Goal: Task Accomplishment & Management: Use online tool/utility

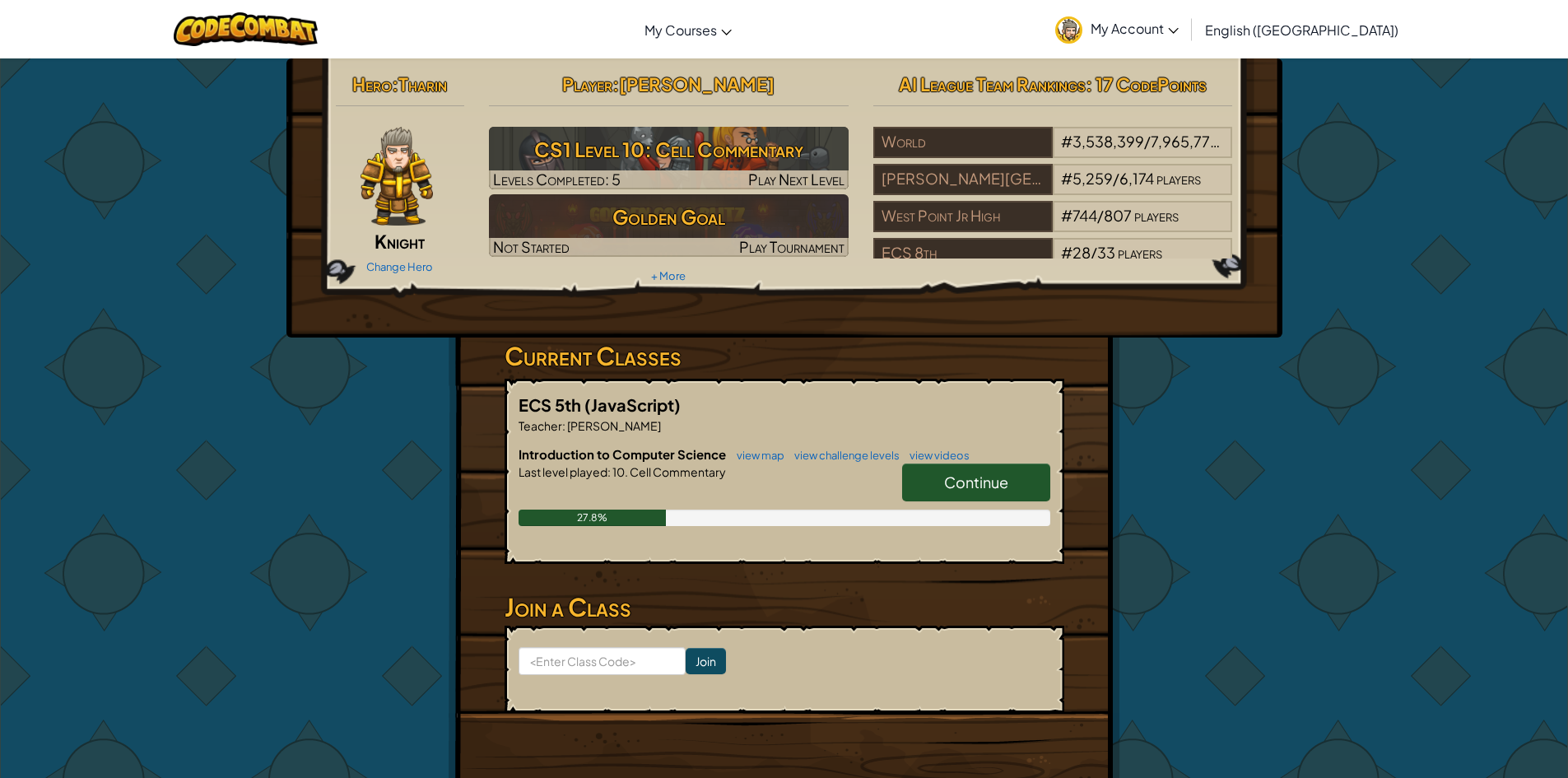
click at [949, 470] on link "Continue" at bounding box center [977, 483] width 148 height 38
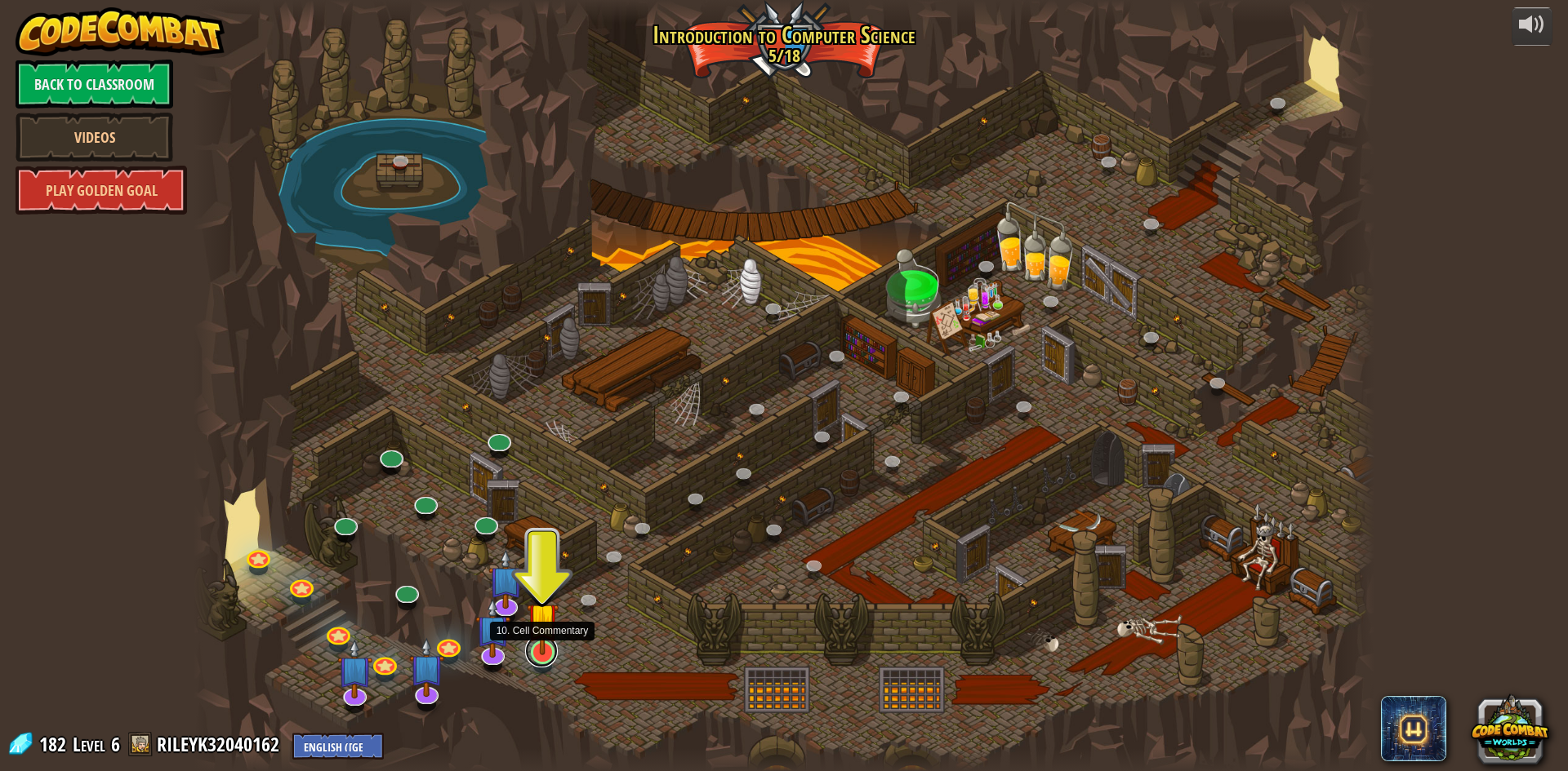
click at [542, 663] on link at bounding box center [541, 651] width 32 height 32
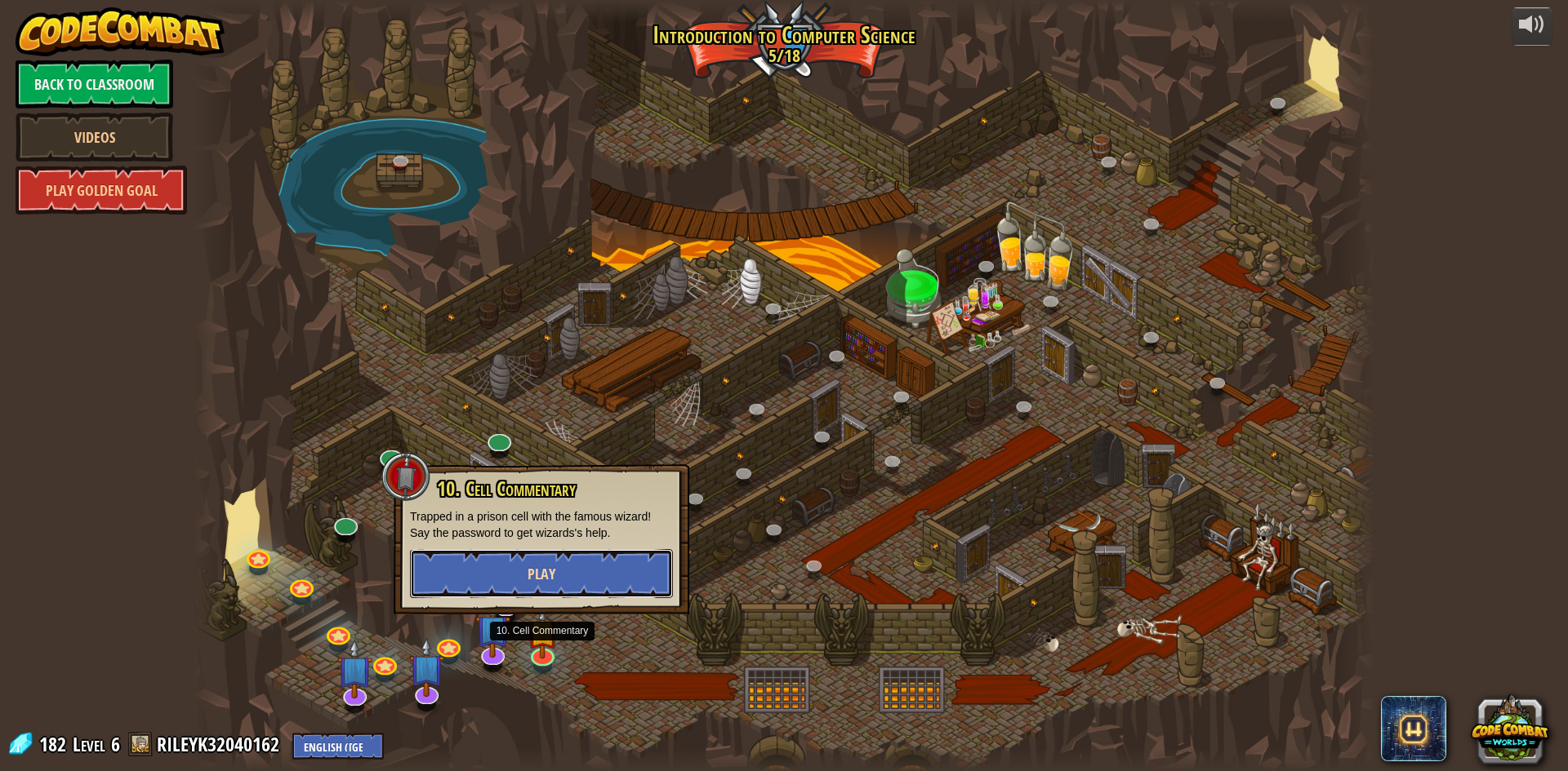
click at [547, 567] on span "Play" at bounding box center [541, 574] width 28 height 21
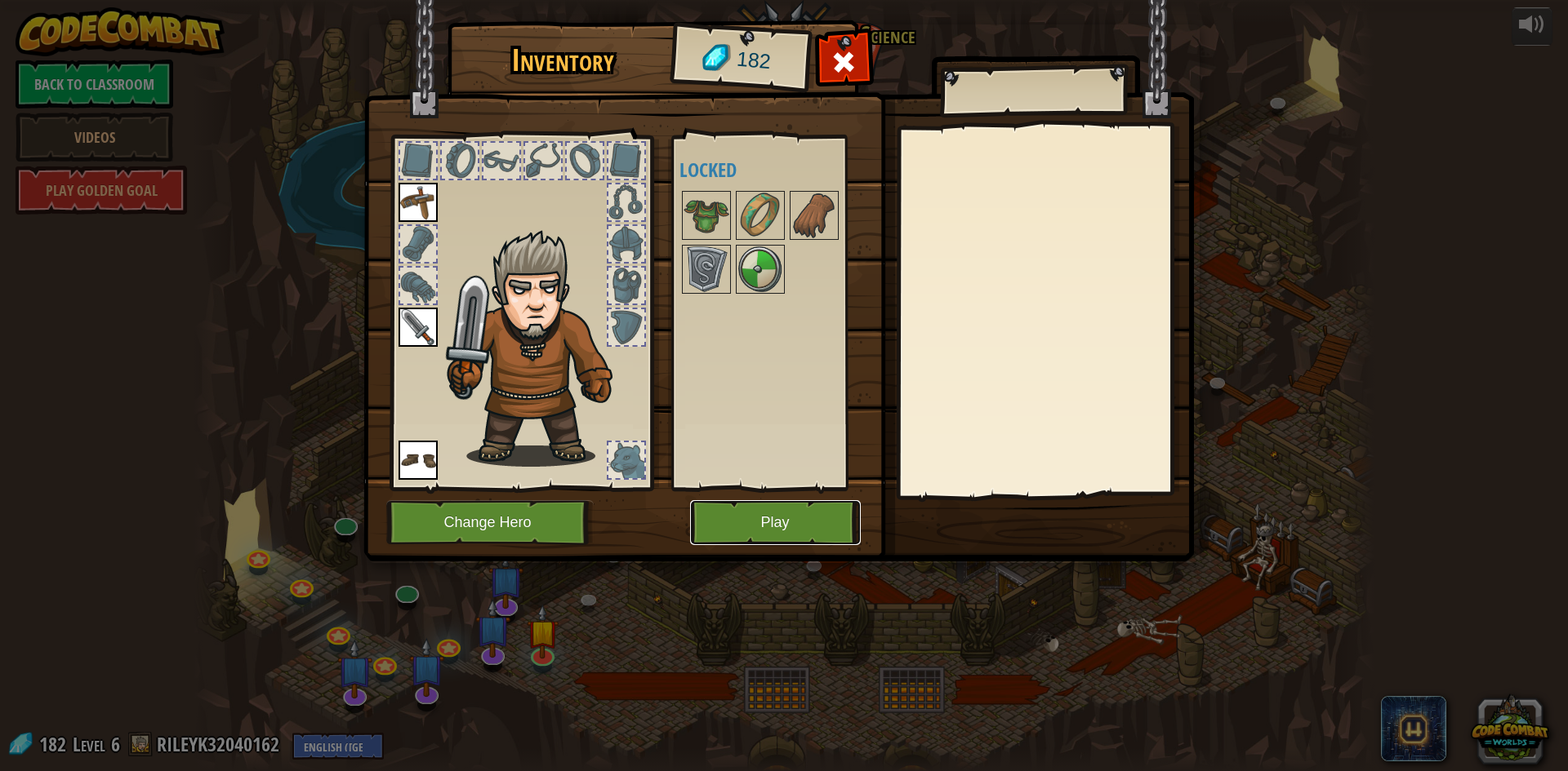
click at [764, 521] on button "Play" at bounding box center [775, 523] width 170 height 45
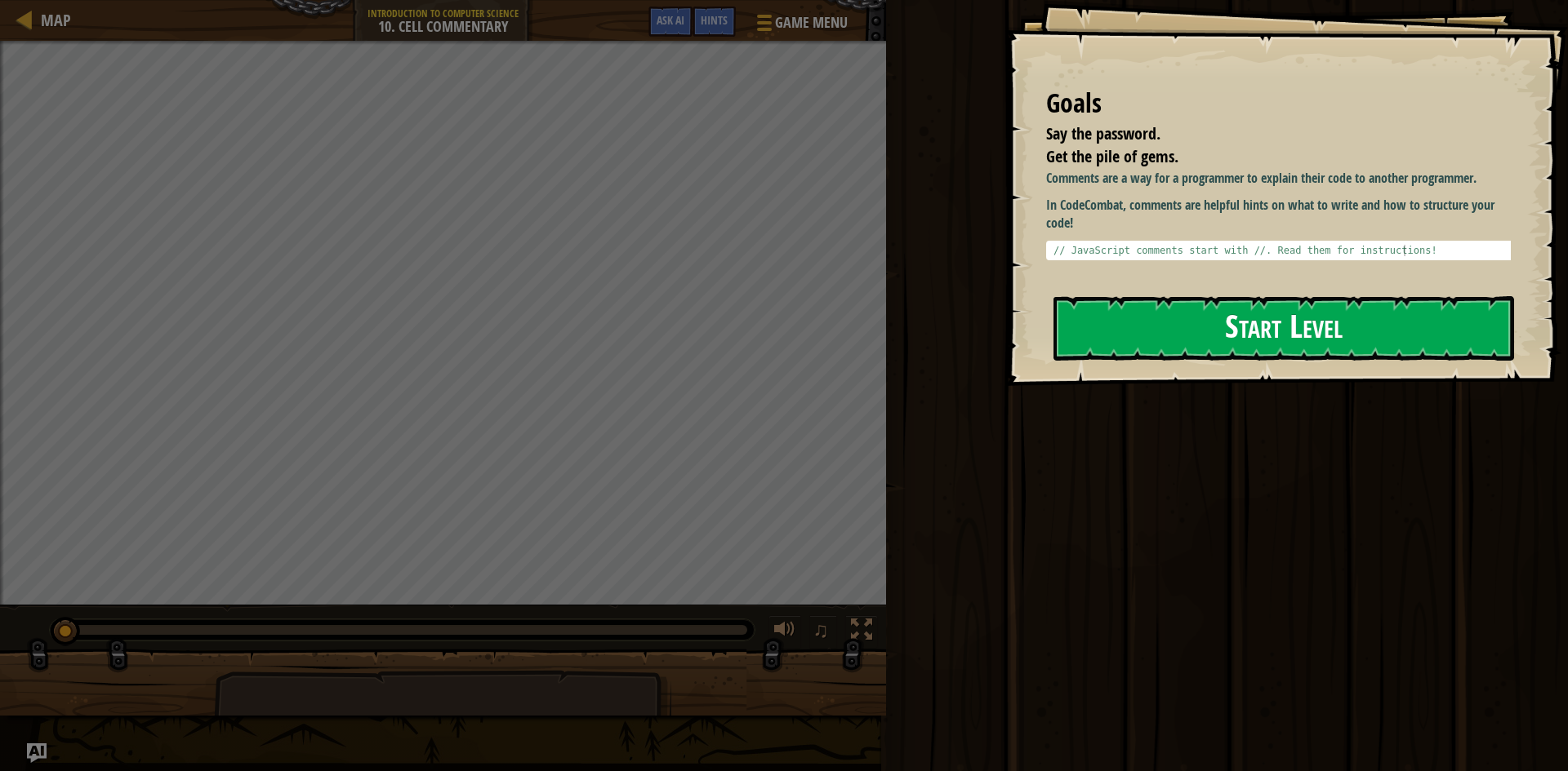
click at [1151, 315] on button "Start Level" at bounding box center [1285, 329] width 461 height 65
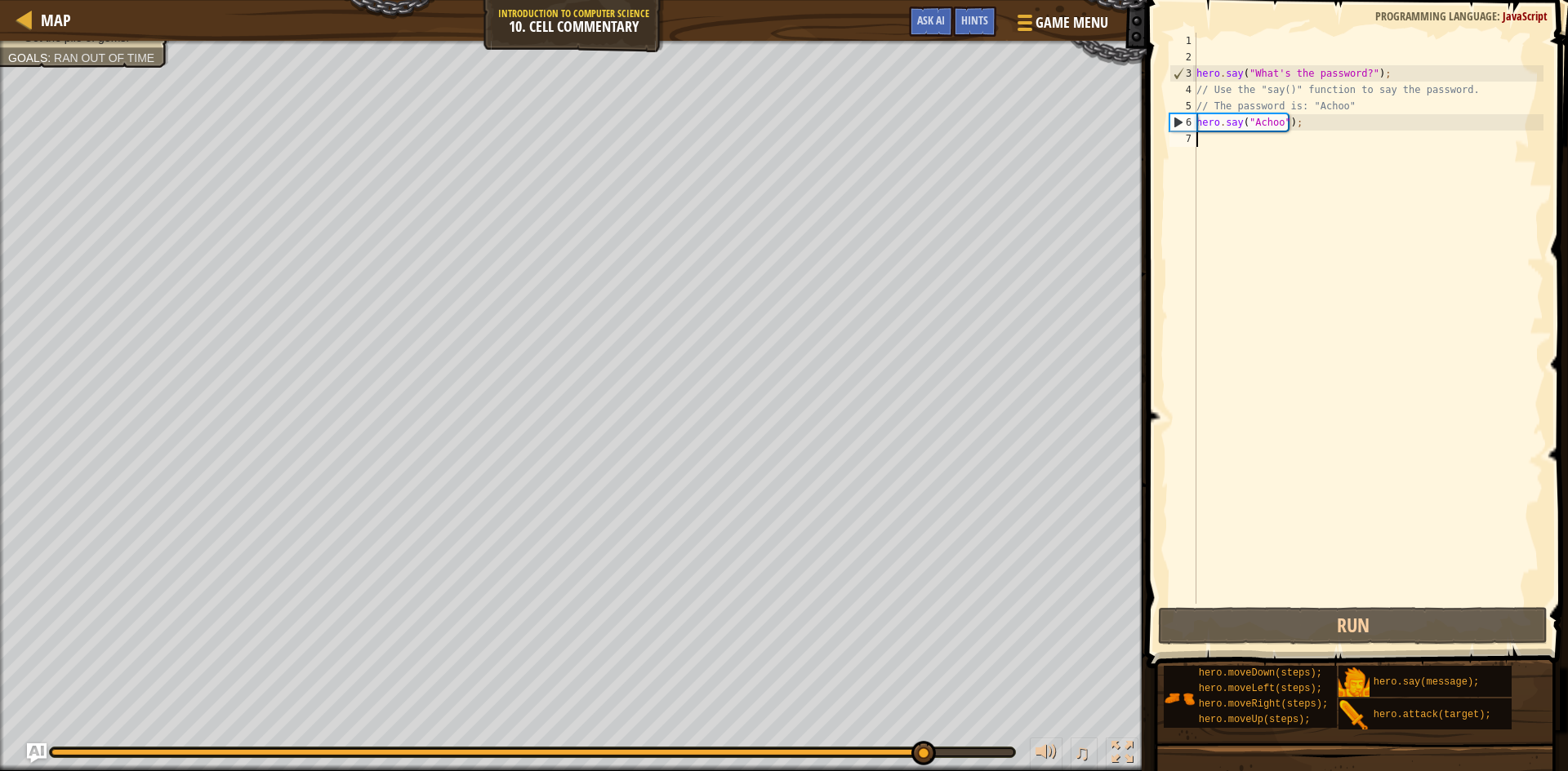
type textarea "j"
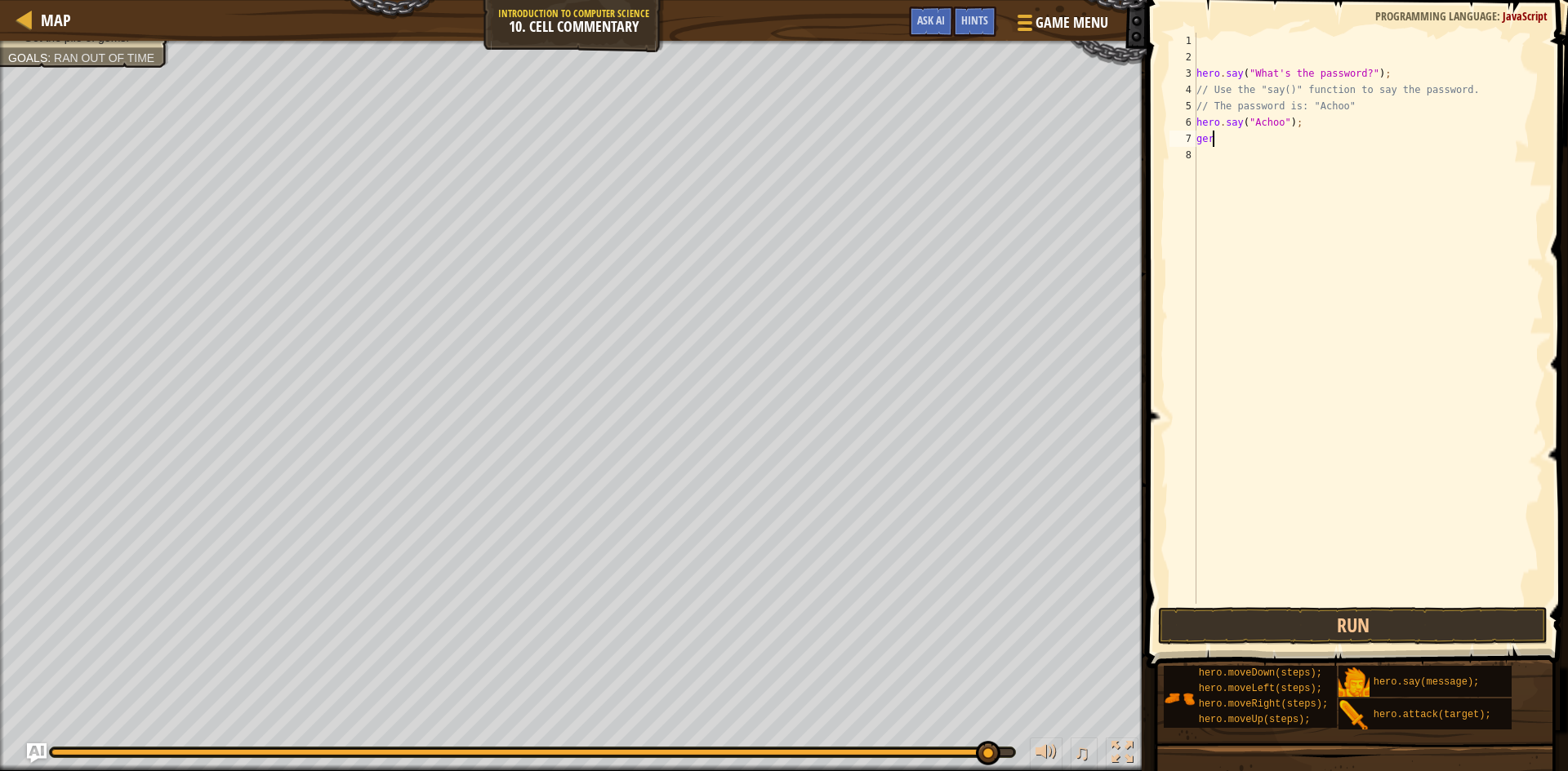
scroll to position [7, 0]
type textarea "g"
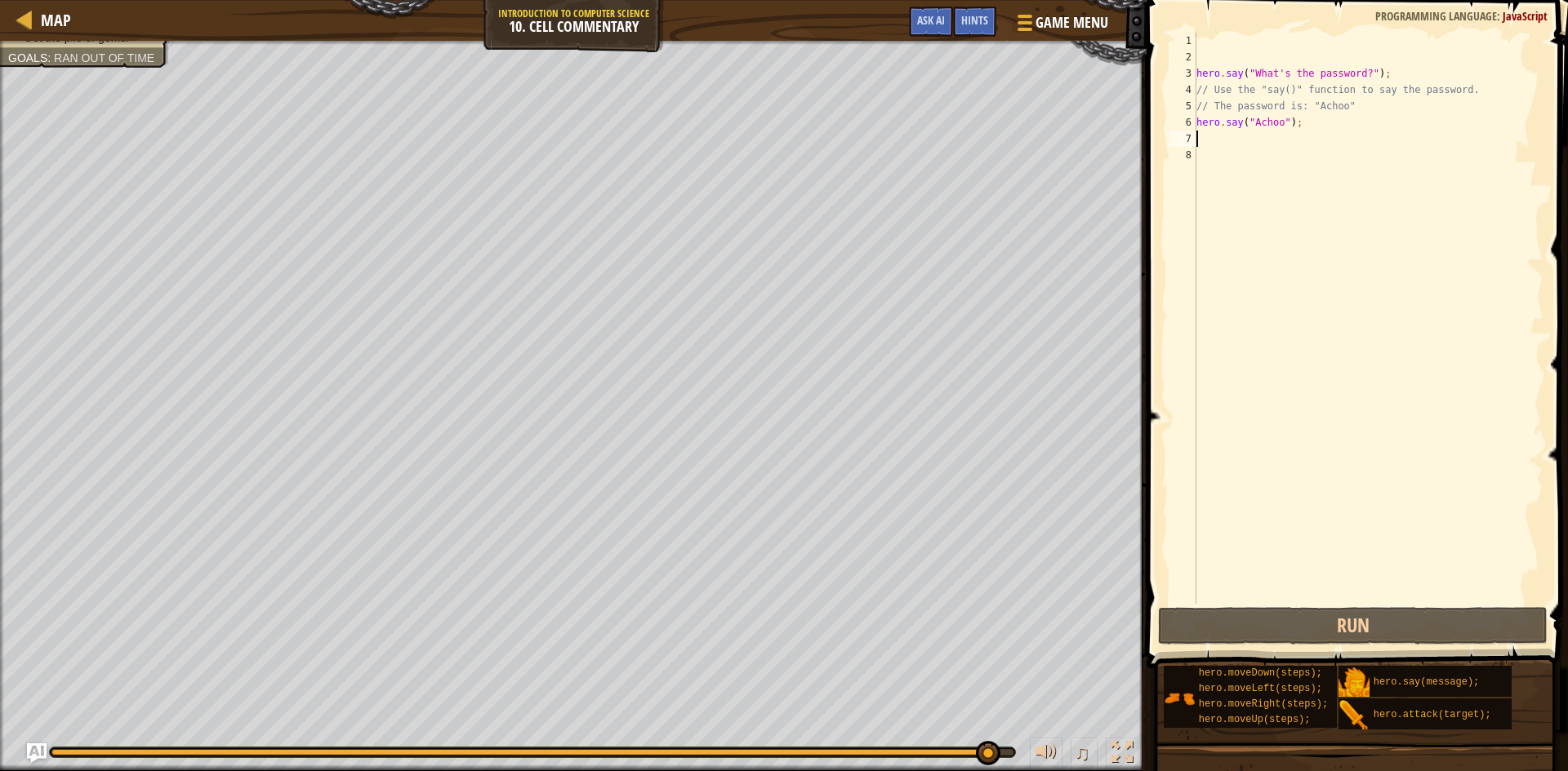
type textarea "h"
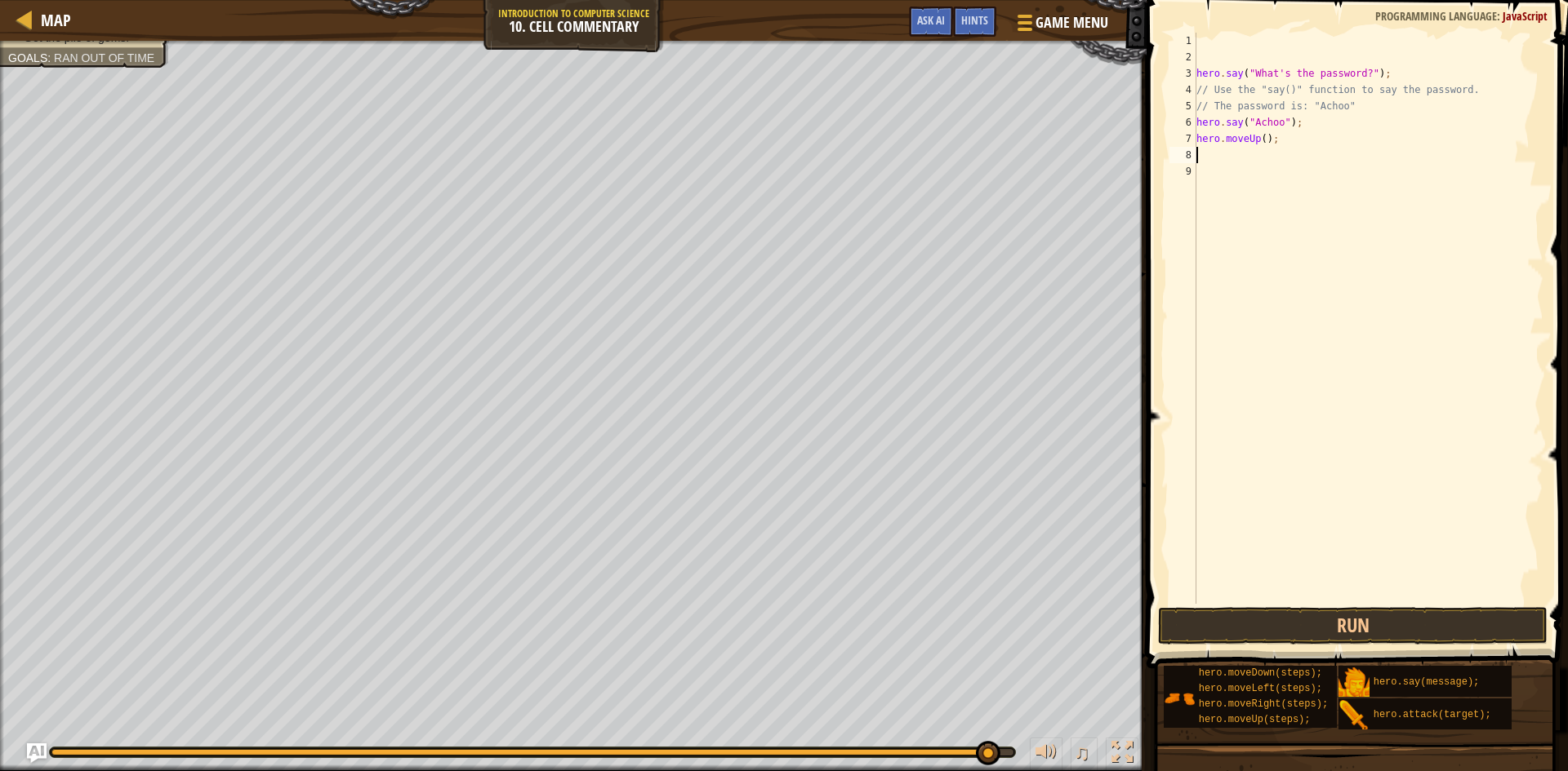
type textarea "h"
click at [1337, 624] on button "Run" at bounding box center [1353, 626] width 389 height 38
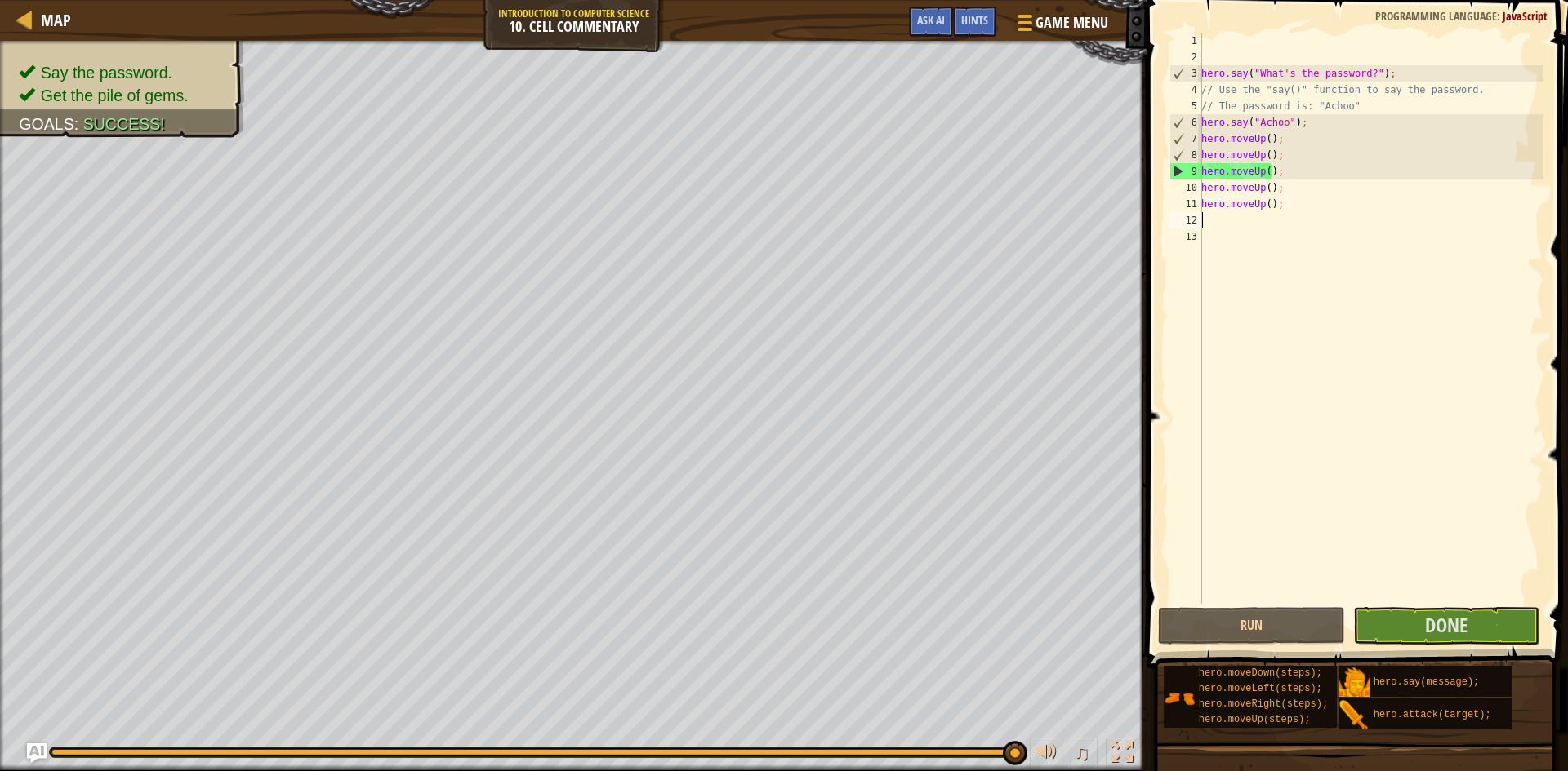
click at [1296, 199] on div "hero . say ( "What's the password?" ) ; // Use the "say()" function to say the …" at bounding box center [1371, 334] width 345 height 604
type textarea "hero.moveUp();"
click at [1465, 622] on span "Done" at bounding box center [1446, 625] width 42 height 26
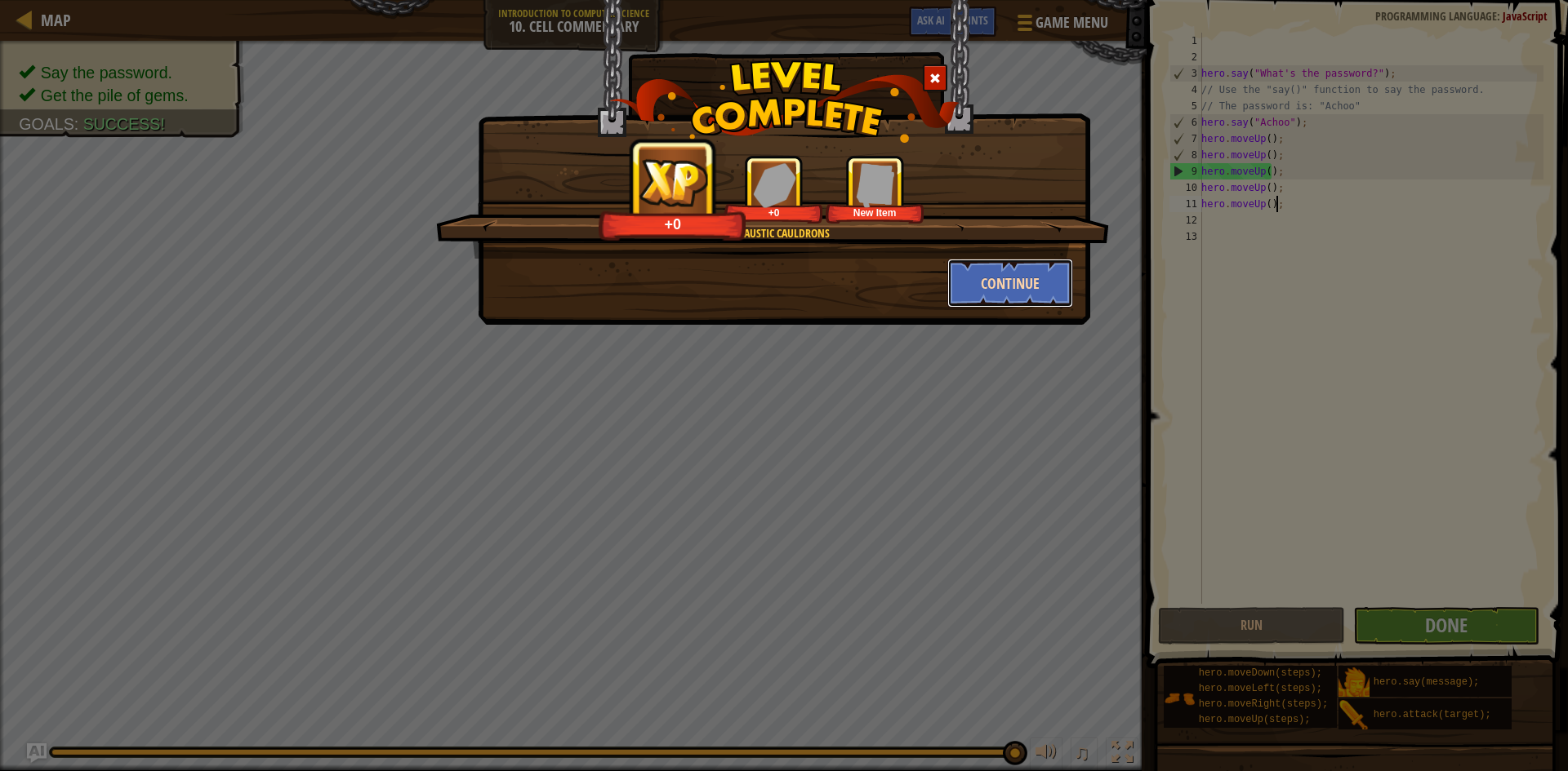
click at [968, 295] on button "Continue" at bounding box center [1010, 283] width 126 height 49
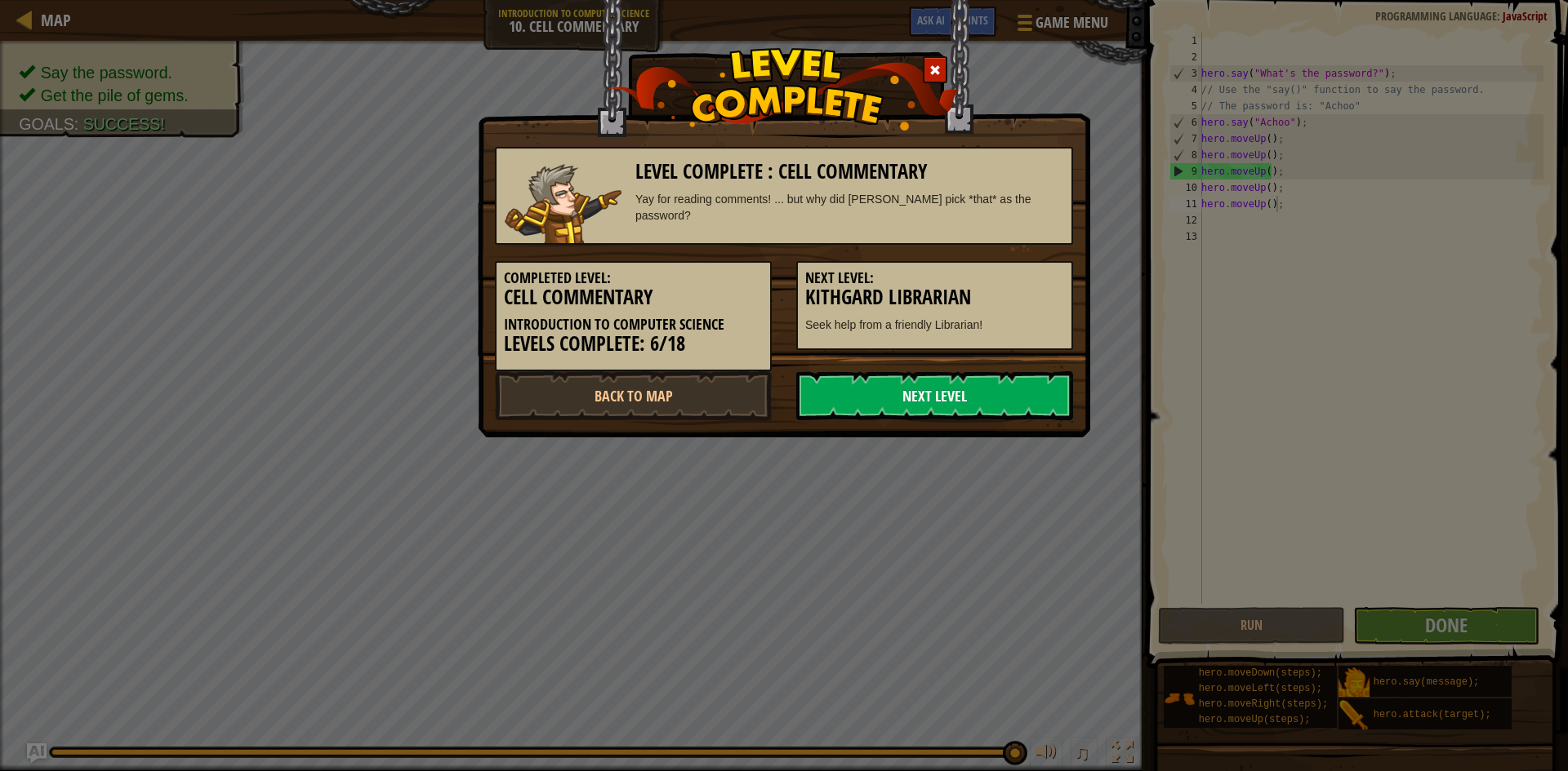
click at [964, 391] on link "Next Level" at bounding box center [935, 395] width 277 height 49
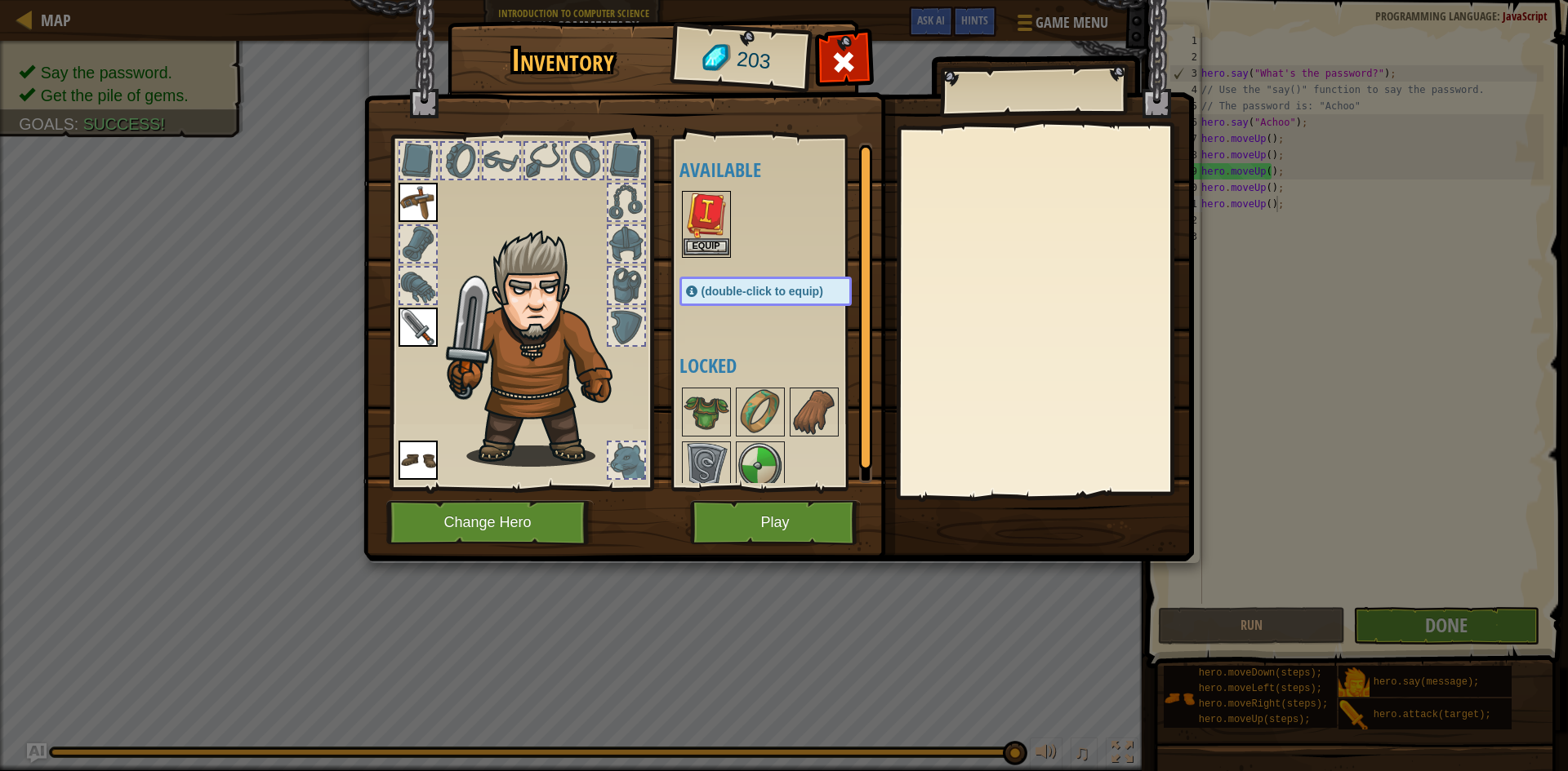
click at [719, 219] on img at bounding box center [706, 215] width 46 height 46
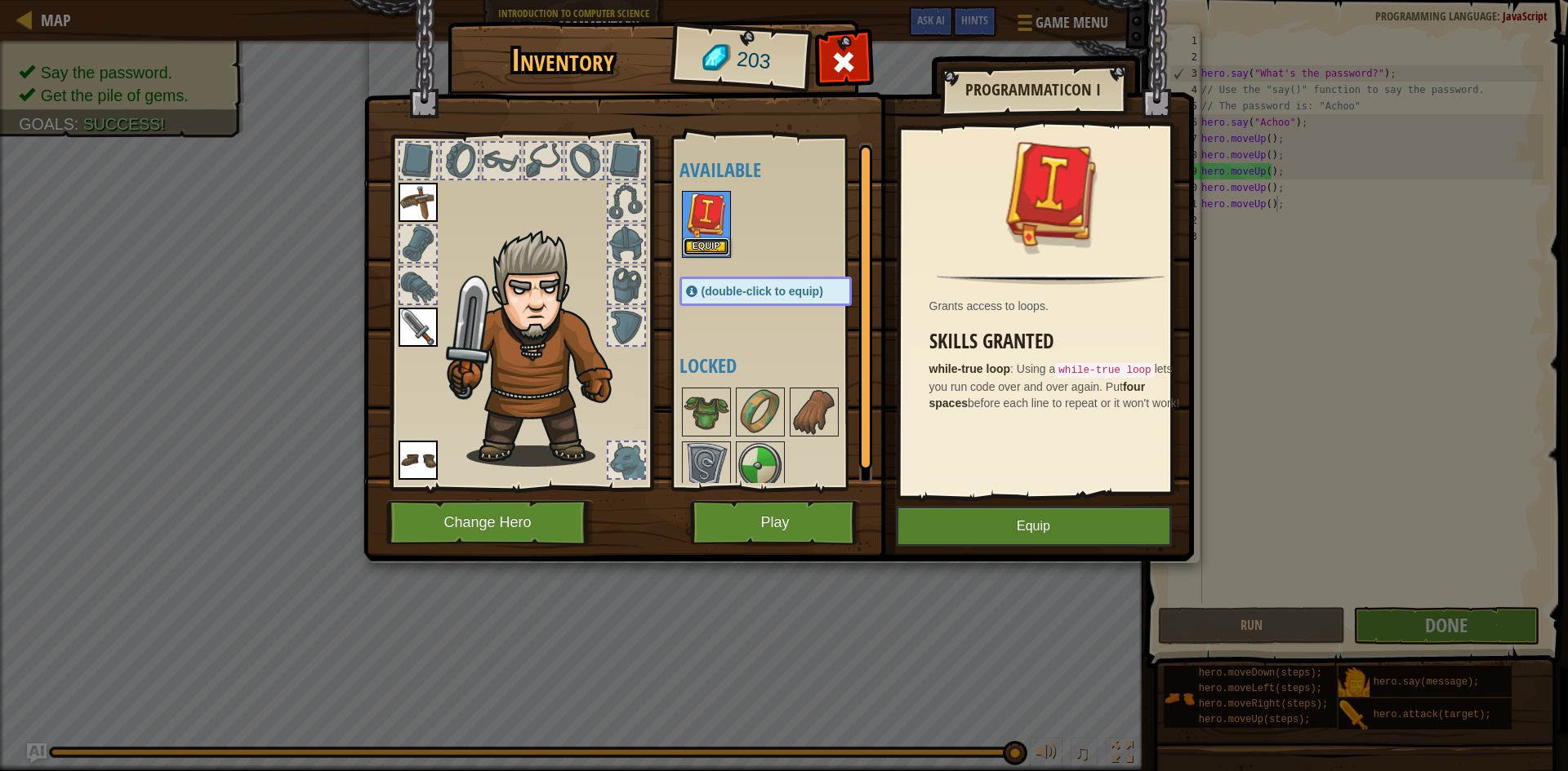
click at [711, 242] on button "Equip" at bounding box center [706, 247] width 46 height 17
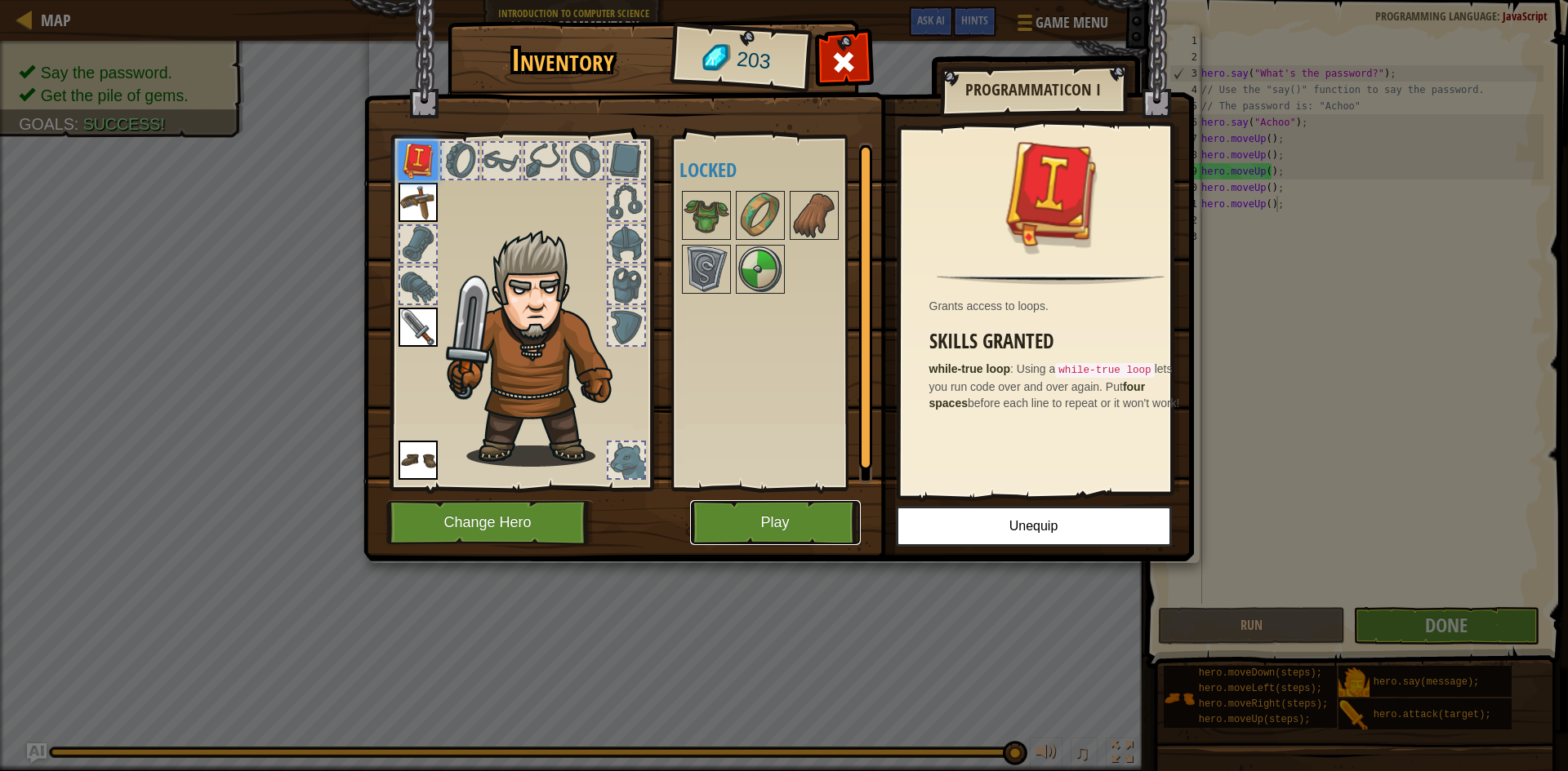
click at [782, 527] on button "Play" at bounding box center [775, 523] width 170 height 45
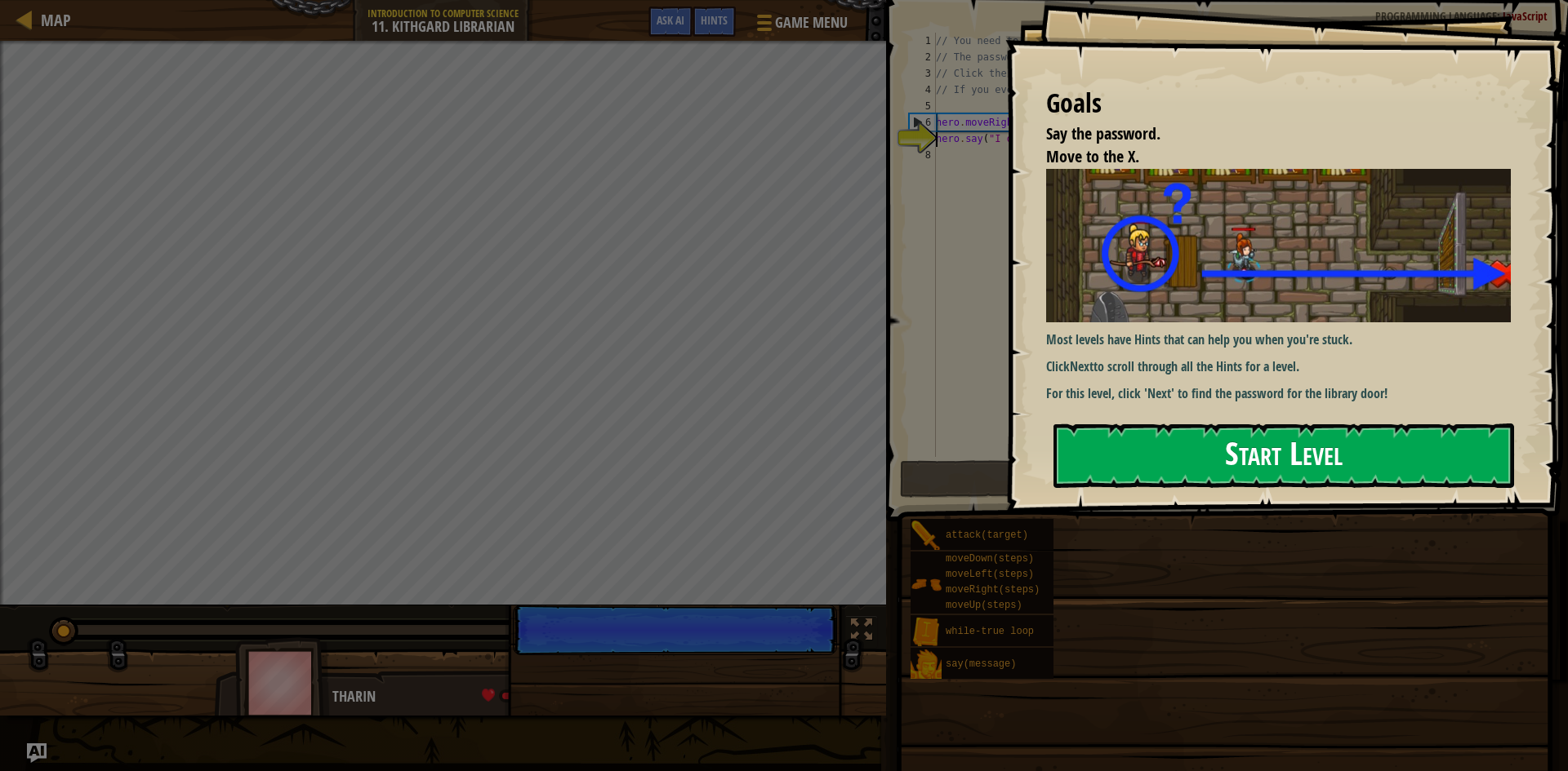
click at [1109, 446] on button "Start Level" at bounding box center [1285, 456] width 461 height 65
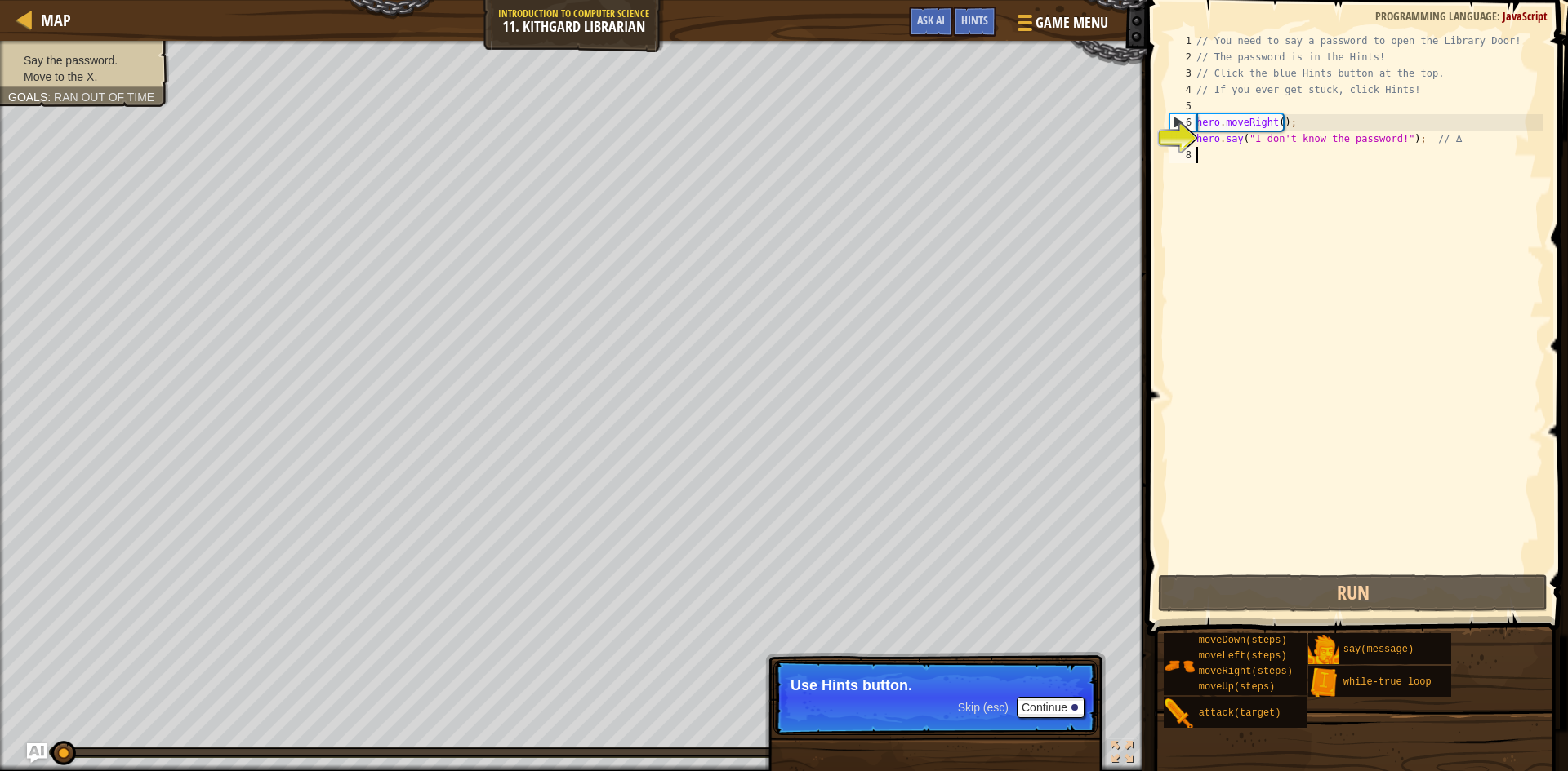
click at [1335, 157] on div "// You need to say a password to open the Library Door! // The password is in t…" at bounding box center [1368, 317] width 351 height 571
click at [1045, 706] on button "Continue" at bounding box center [1051, 708] width 68 height 22
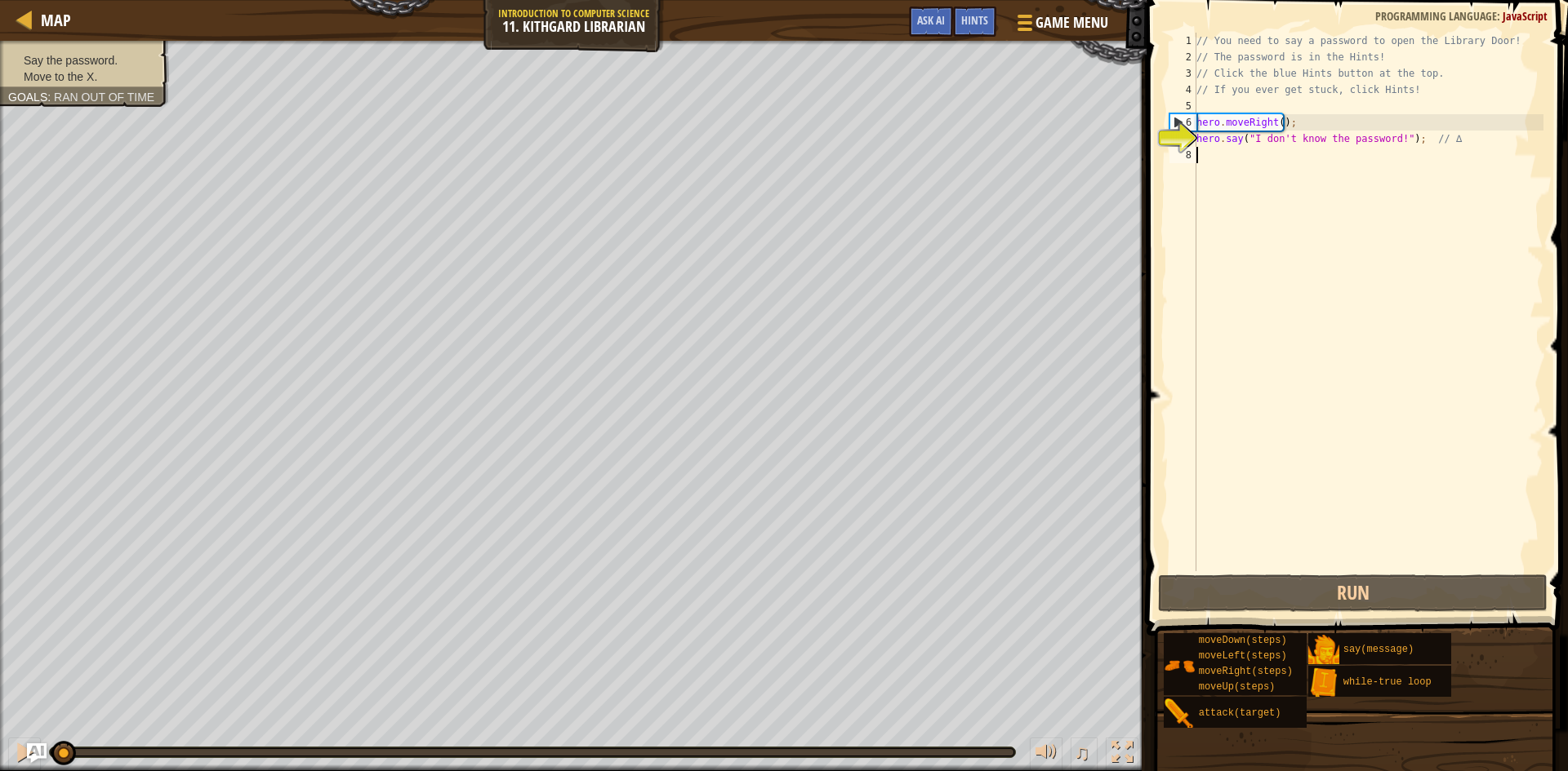
click at [1272, 168] on div "// You need to say a password to open the Library Door! // The password is in t…" at bounding box center [1368, 317] width 351 height 571
click at [1235, 160] on div "// You need to say a password to open the Library Door! // The password is in t…" at bounding box center [1368, 317] width 351 height 571
click at [1216, 142] on div "// You need to say a password to open the Library Door! // The password is in t…" at bounding box center [1368, 317] width 351 height 571
type textarea "hero.say("I don't know the password!"); // ∆"
click at [1230, 154] on div "// You need to say a password to open the Library Door! // The password is in t…" at bounding box center [1368, 317] width 351 height 571
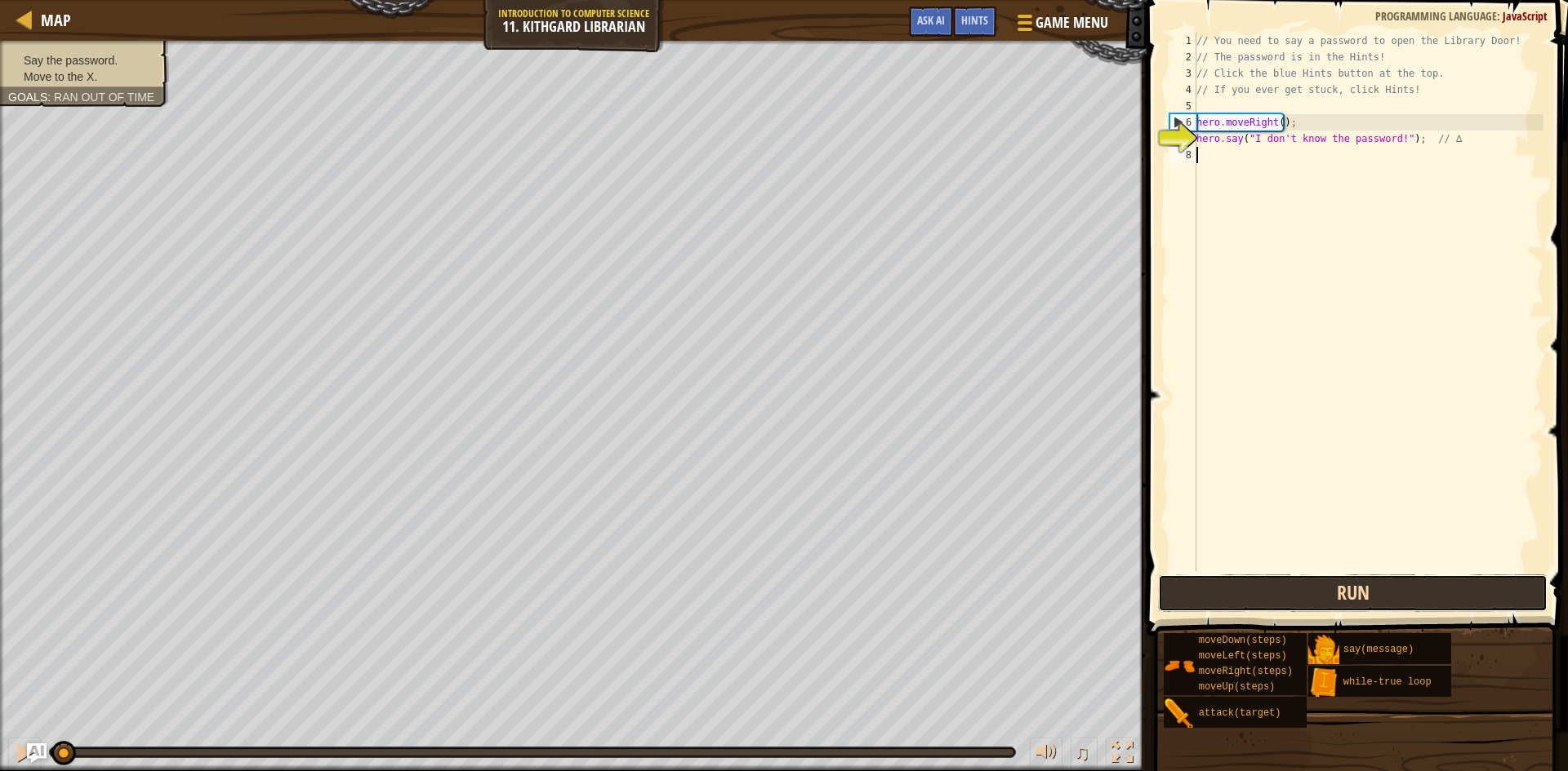
click at [1297, 590] on button "Run" at bounding box center [1353, 593] width 389 height 38
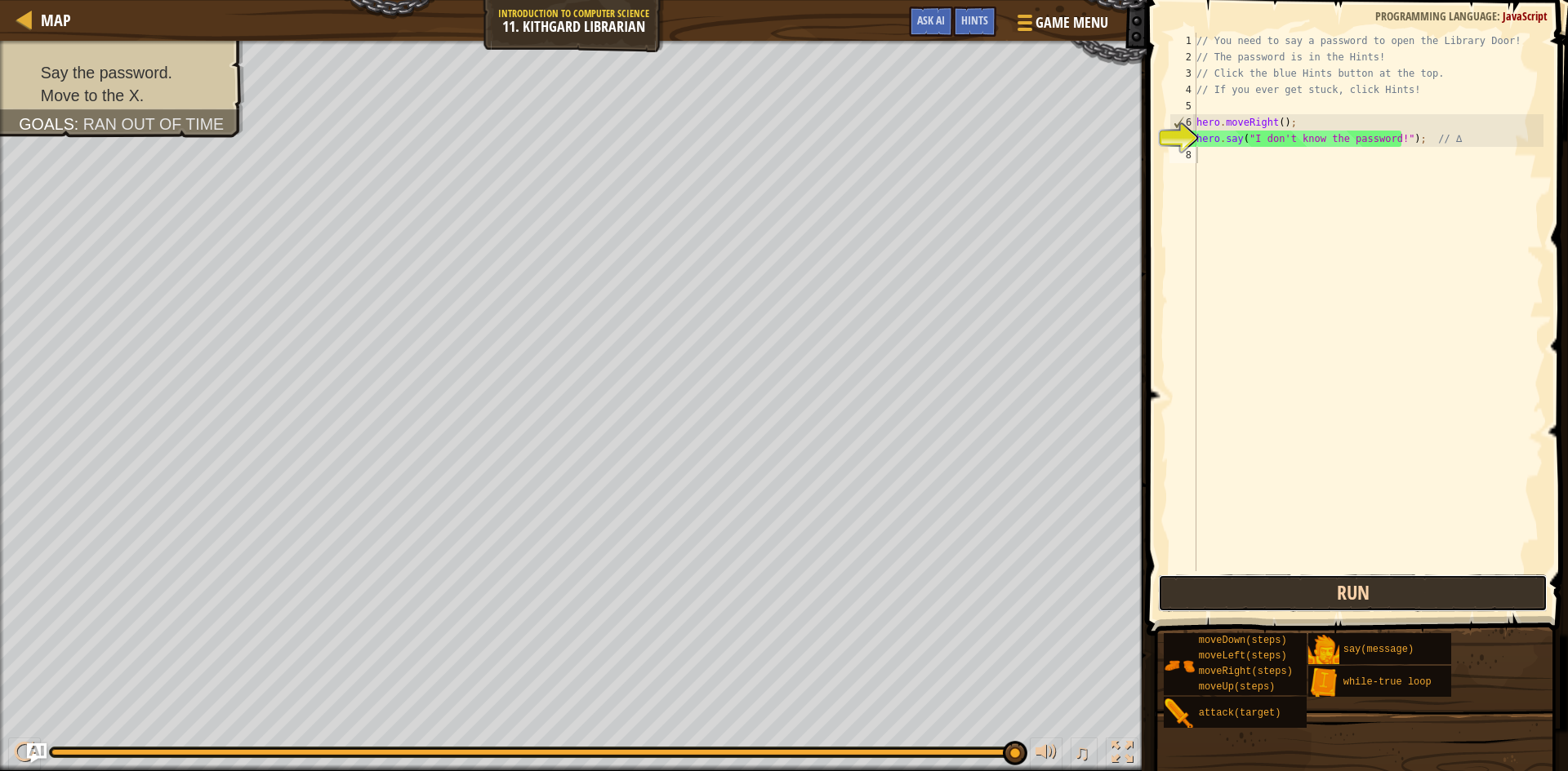
click at [1185, 584] on button "Run" at bounding box center [1353, 593] width 389 height 38
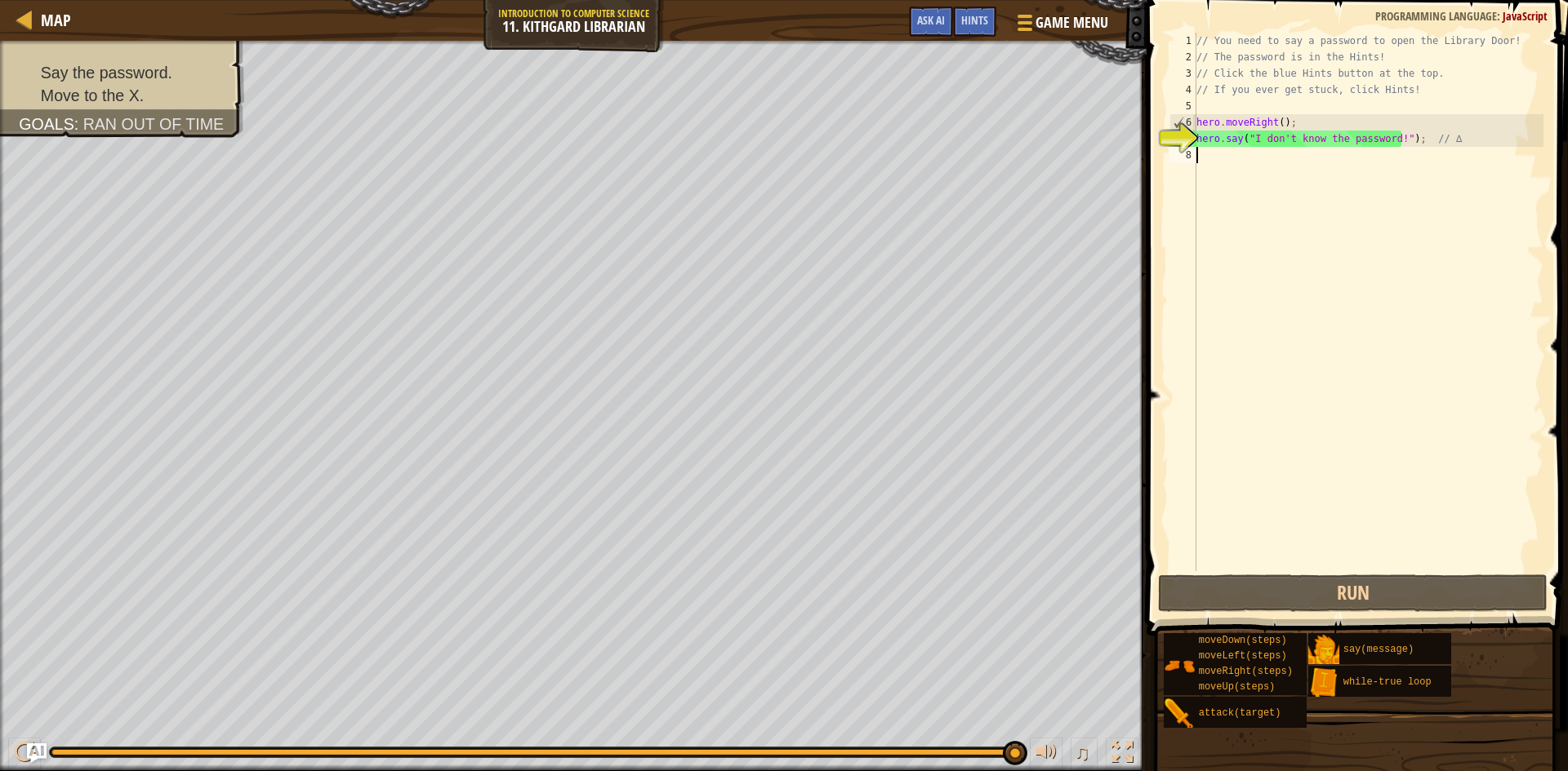
click at [1407, 134] on div "// You need to say a password to open the Library Door! // The password is in t…" at bounding box center [1368, 317] width 351 height 571
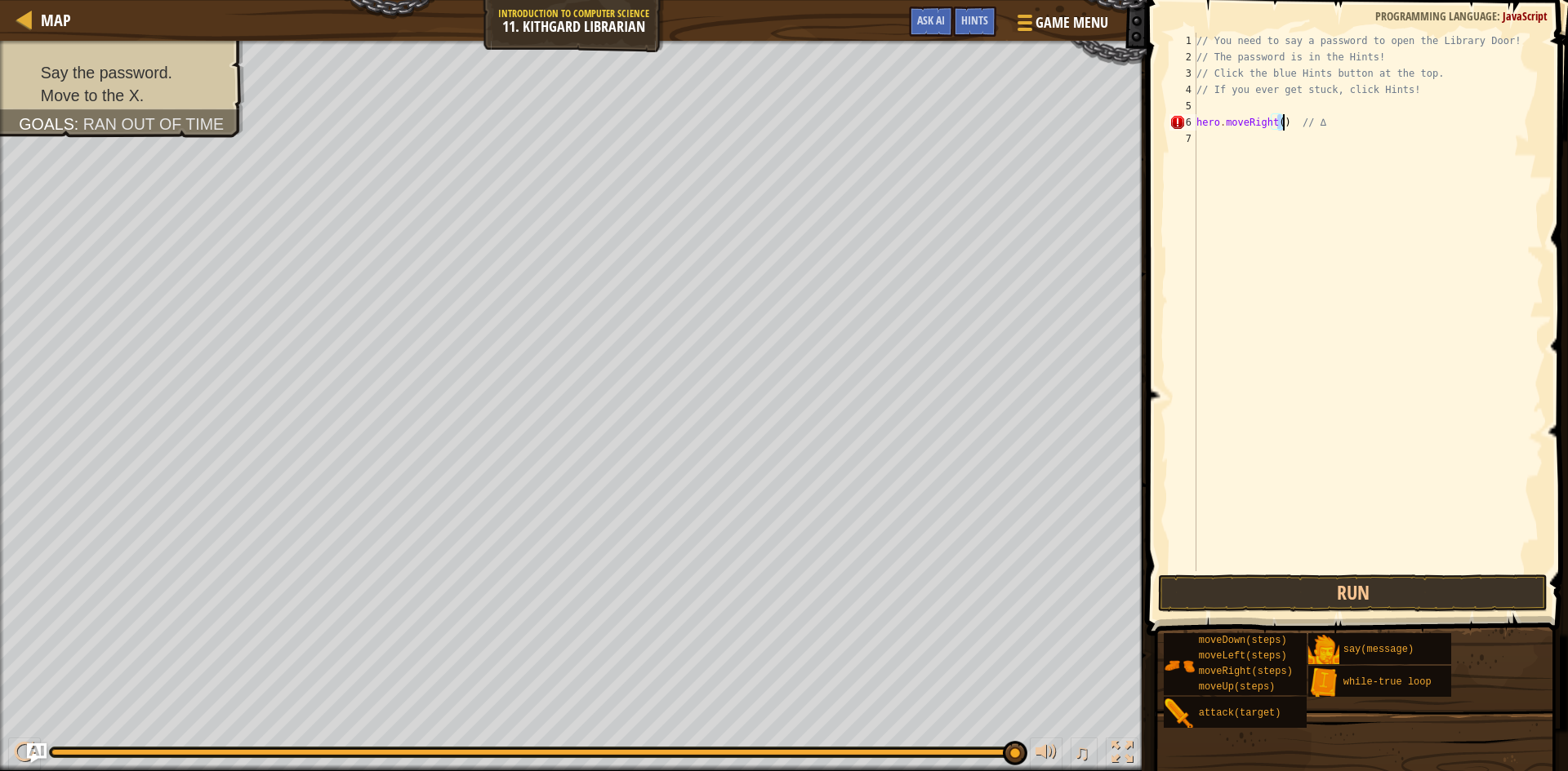
type textarea "hero.moveRight(); // ∆"
click at [1391, 586] on button "Run" at bounding box center [1353, 593] width 389 height 38
